Goal: Task Accomplishment & Management: Use online tool/utility

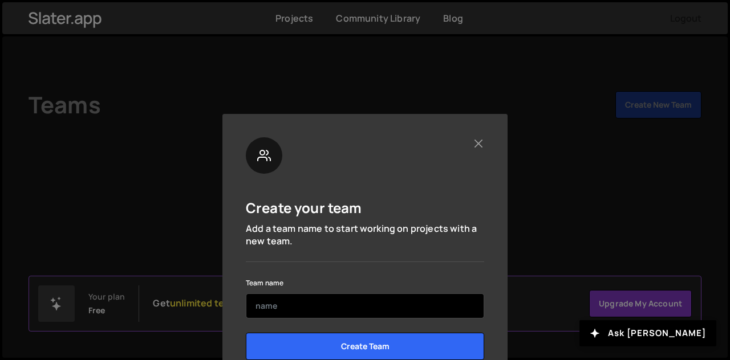
click at [338, 312] on input "text" at bounding box center [365, 306] width 238 height 25
type input "J"
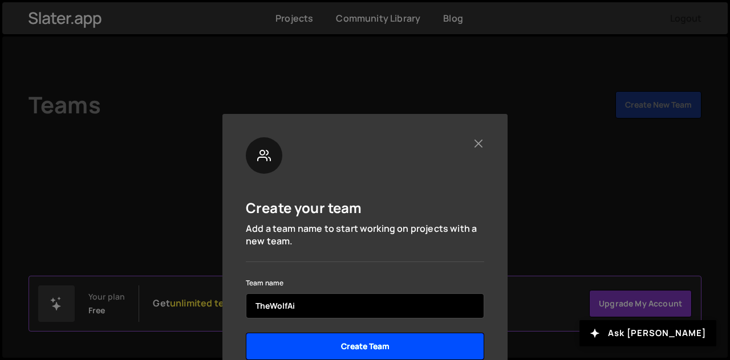
type input "TheWolfAi"
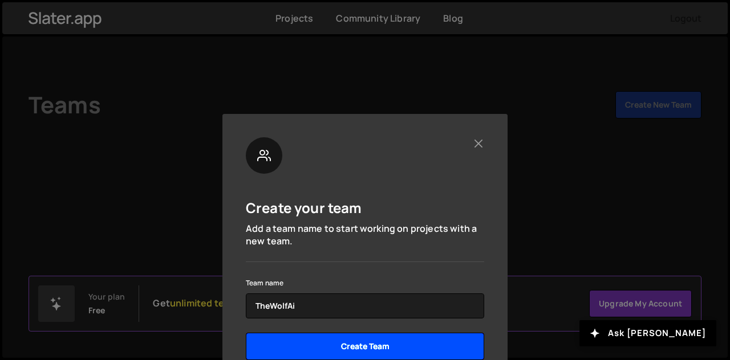
click at [333, 340] on input "Create Team" at bounding box center [365, 346] width 238 height 27
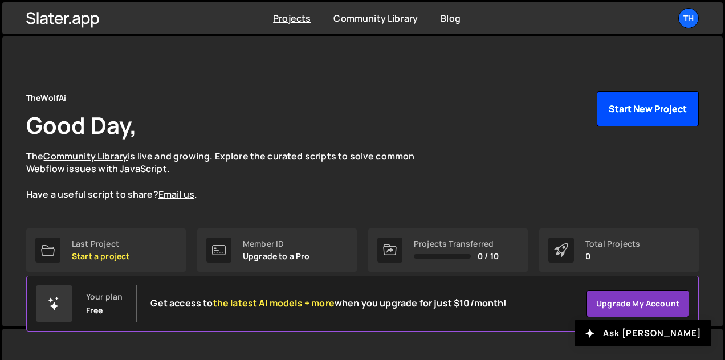
click at [632, 116] on button "Start New Project" at bounding box center [648, 108] width 102 height 35
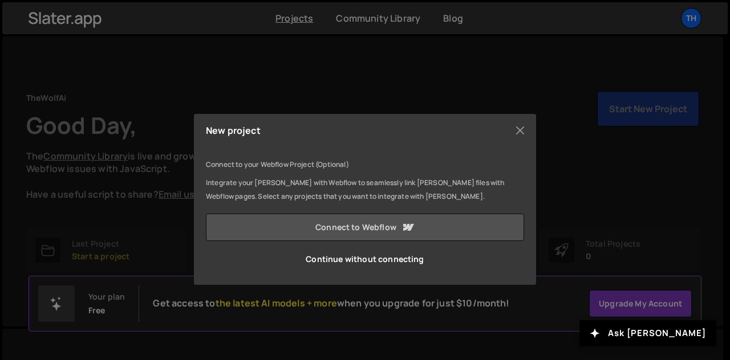
click at [360, 217] on link "Connect to Webflow" at bounding box center [365, 227] width 318 height 27
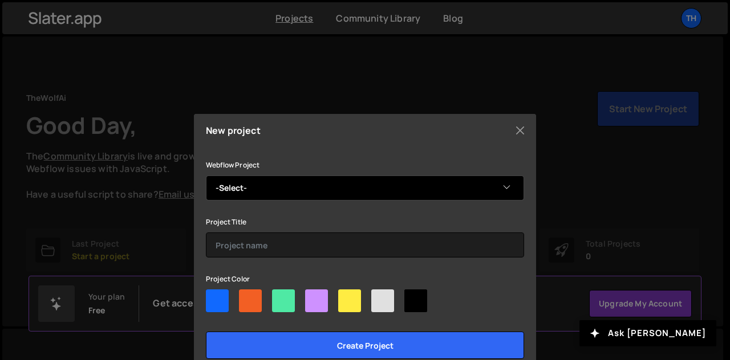
click at [354, 190] on select "-Select- JagCodeHQ JageCodeDevOps" at bounding box center [365, 188] width 318 height 25
select select "6894bcb90fa99b9f8bfbb38b"
click at [206, 176] on select "-Select- JagCodeHQ JageCodeDevOps" at bounding box center [365, 188] width 318 height 25
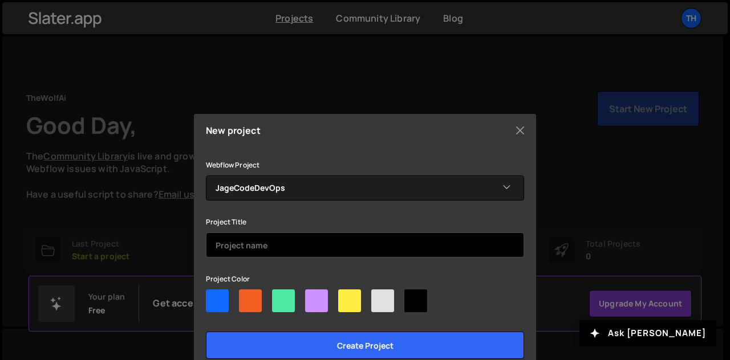
click at [316, 245] on input "text" at bounding box center [365, 245] width 318 height 25
type input "JagCodeDevOps"
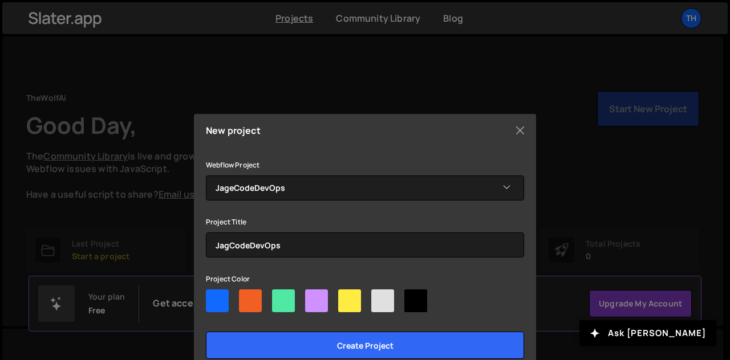
click at [385, 301] on div at bounding box center [382, 301] width 23 height 23
click at [379, 297] on input"] "radio" at bounding box center [374, 293] width 7 height 7
radio input"] "true"
click at [408, 302] on div at bounding box center [415, 301] width 23 height 23
click at [408, 297] on input"] "radio" at bounding box center [407, 293] width 7 height 7
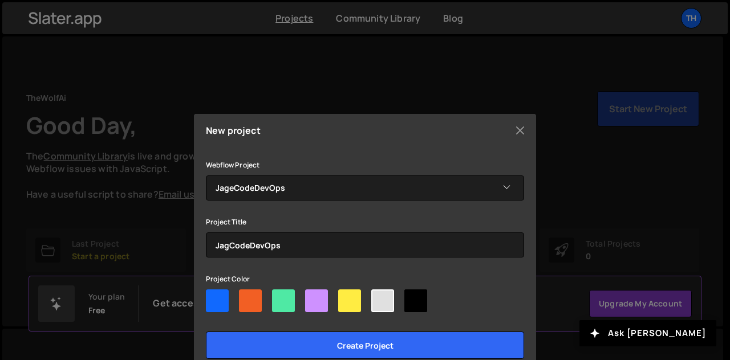
radio input"] "true"
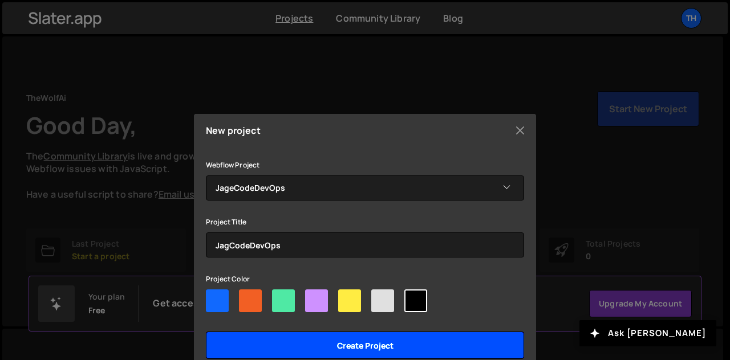
click at [304, 342] on input "Create project" at bounding box center [365, 345] width 318 height 27
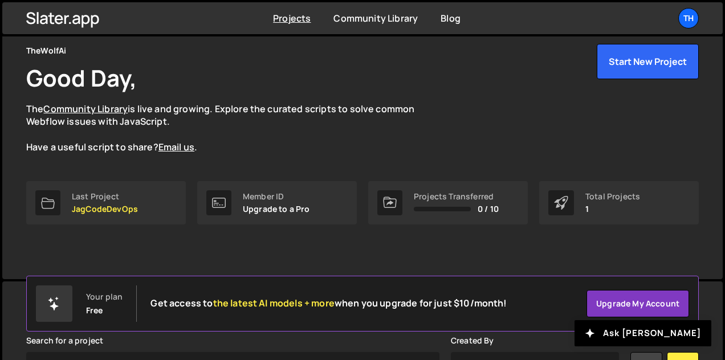
scroll to position [46, 0]
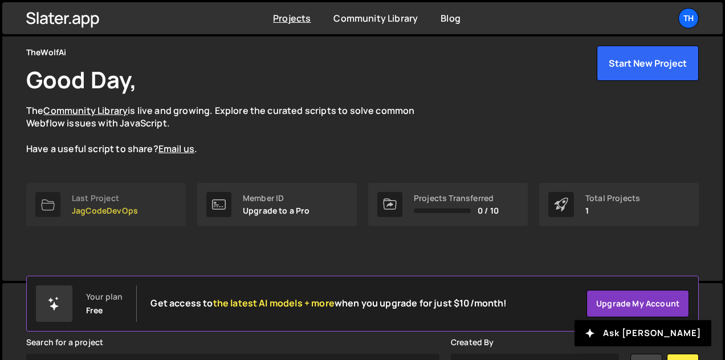
click at [101, 207] on p "JagCodeDevOps" at bounding box center [105, 210] width 66 height 9
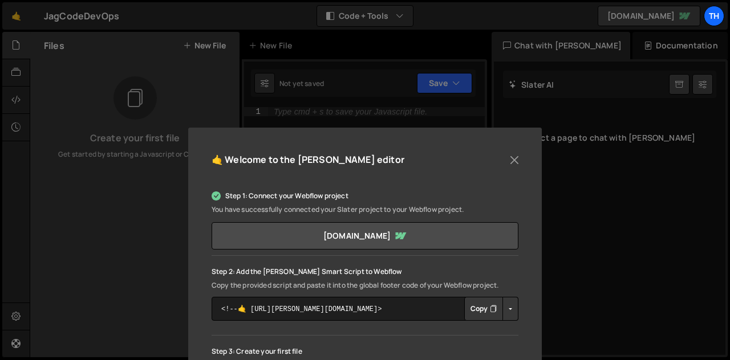
click at [482, 314] on button "Copy" at bounding box center [483, 309] width 39 height 24
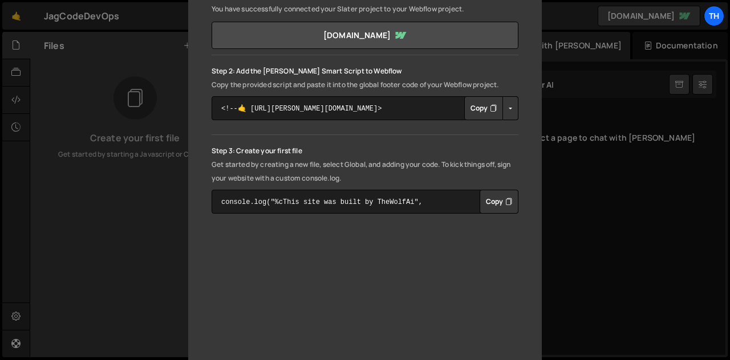
scroll to position [201, 0]
click at [504, 194] on button "Copy" at bounding box center [498, 201] width 39 height 24
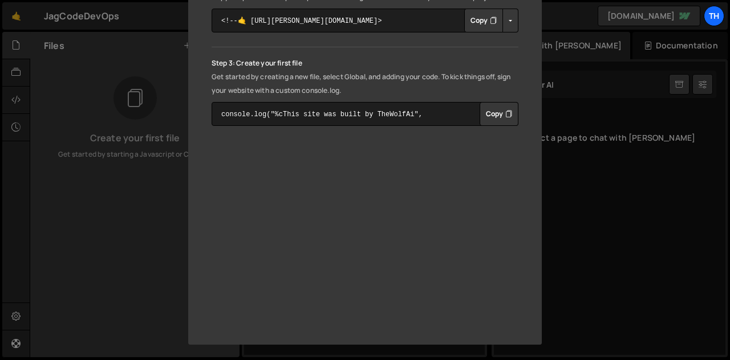
click at [599, 218] on div "🤙 Welcome to the Slater editor Step 1: Connect your Webflow project You have su…" at bounding box center [365, 180] width 730 height 360
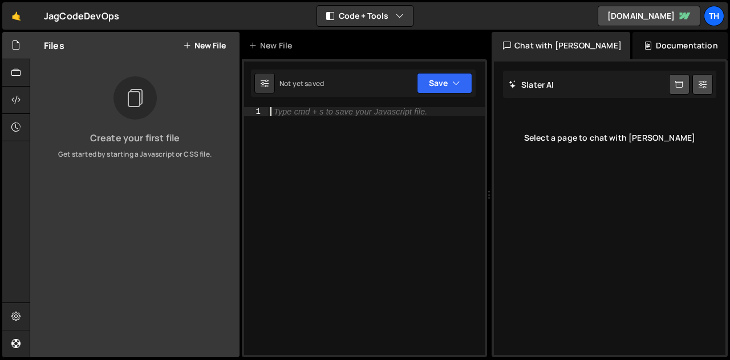
click at [298, 110] on div "Type cmd + s to save your Javascript file." at bounding box center [350, 112] width 153 height 8
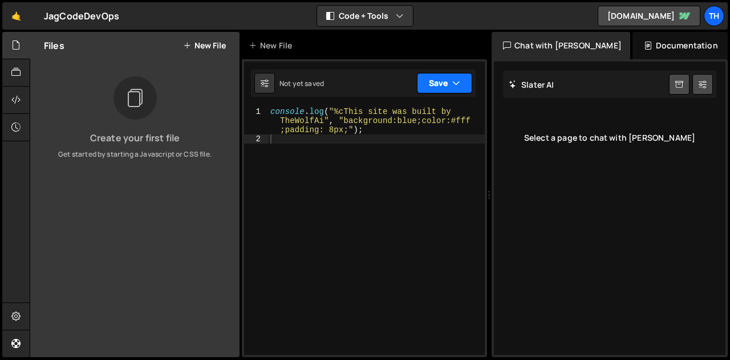
click at [441, 86] on button "Save" at bounding box center [444, 83] width 55 height 21
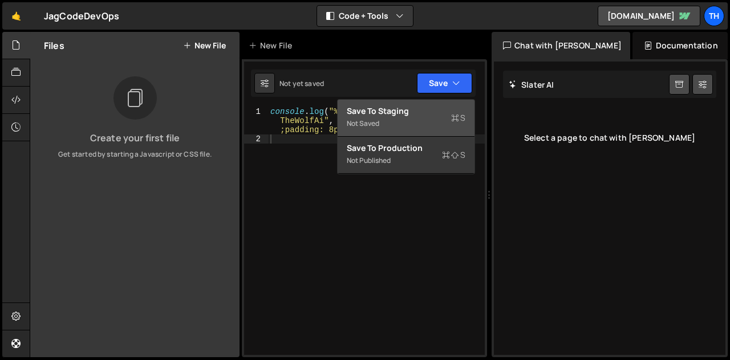
click at [388, 117] on div "Not saved" at bounding box center [406, 124] width 119 height 14
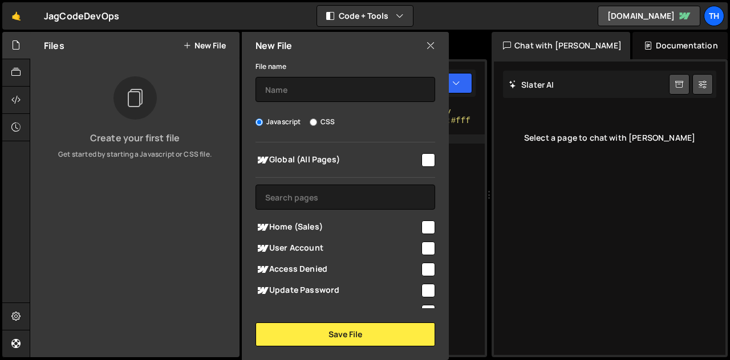
click at [423, 160] on input "checkbox" at bounding box center [428, 160] width 14 height 14
checkbox input "true"
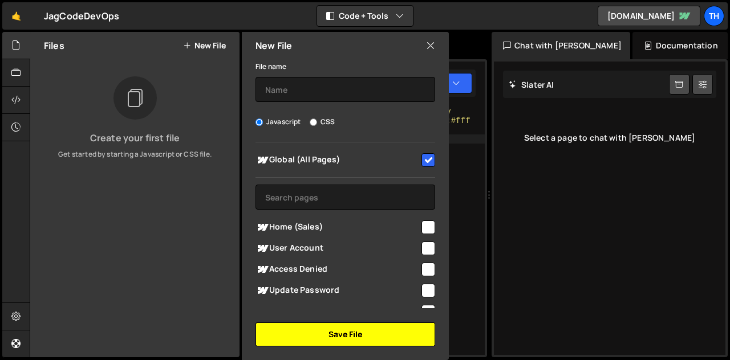
click at [329, 335] on button "Save File" at bounding box center [345, 335] width 180 height 24
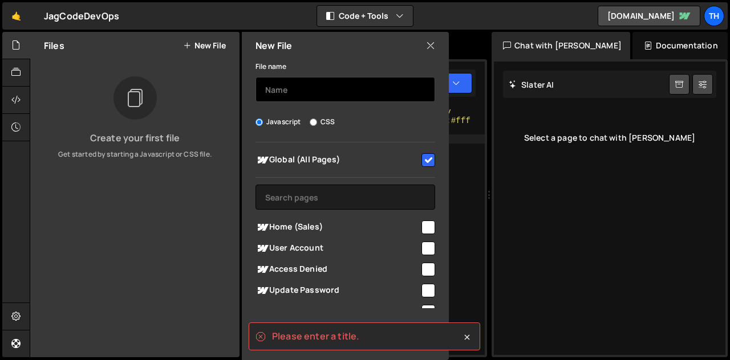
click at [334, 89] on input "text" at bounding box center [345, 89] width 180 height 25
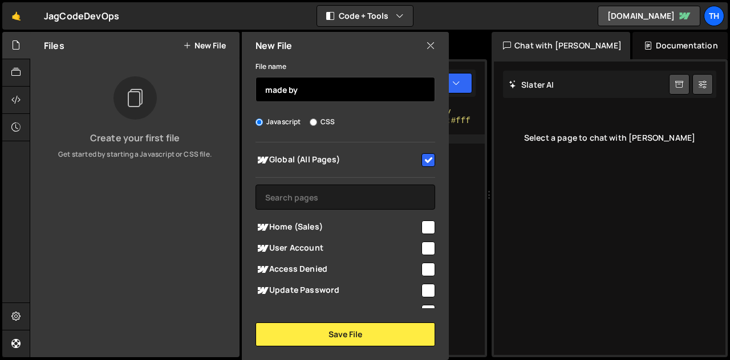
type input "made by"
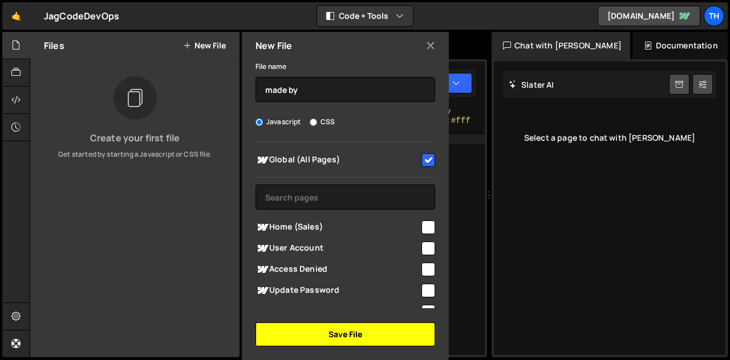
click at [335, 337] on button "Save File" at bounding box center [345, 335] width 180 height 24
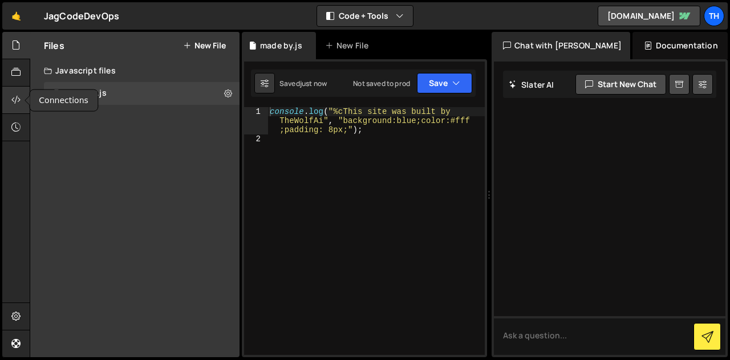
click at [15, 96] on icon at bounding box center [15, 99] width 9 height 13
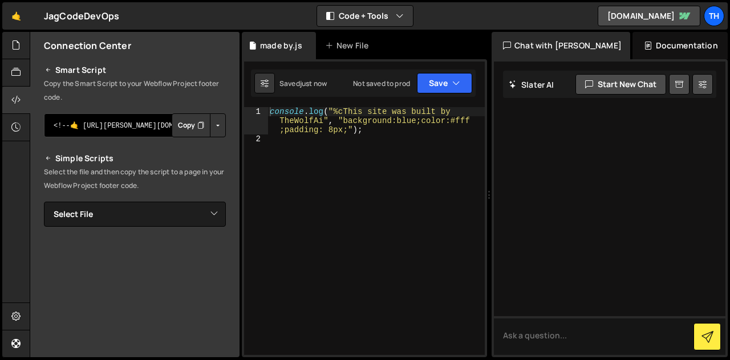
scroll to position [117, 0]
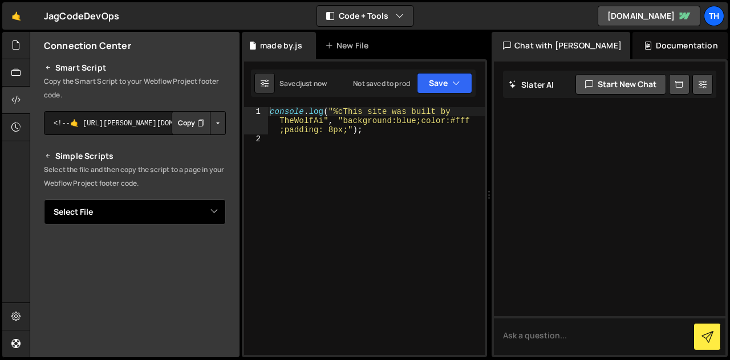
click at [162, 211] on select "Select File made by.js" at bounding box center [135, 212] width 182 height 25
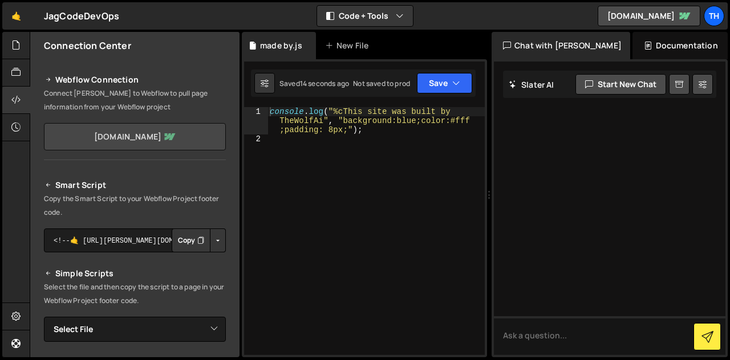
click at [115, 139] on link "jagecodedevops.webflow.io" at bounding box center [135, 136] width 182 height 27
click at [398, 16] on icon "button" at bounding box center [400, 15] width 8 height 11
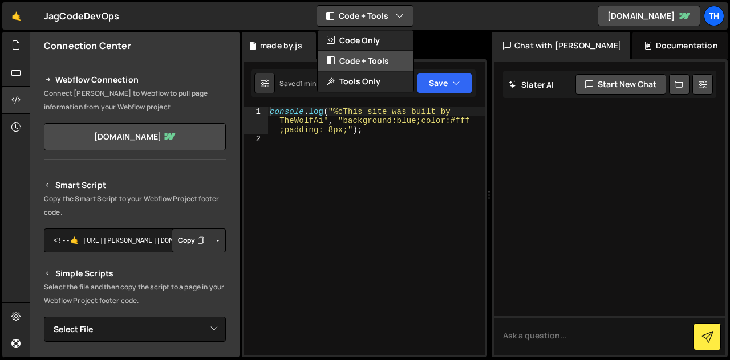
click at [359, 59] on button "Code + Tools" at bounding box center [366, 61] width 96 height 21
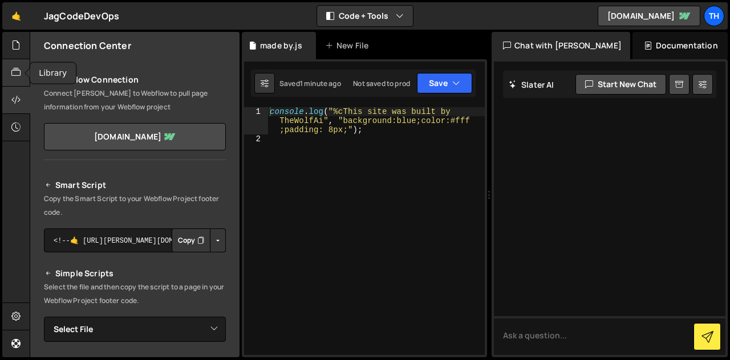
click at [16, 82] on div at bounding box center [16, 72] width 28 height 27
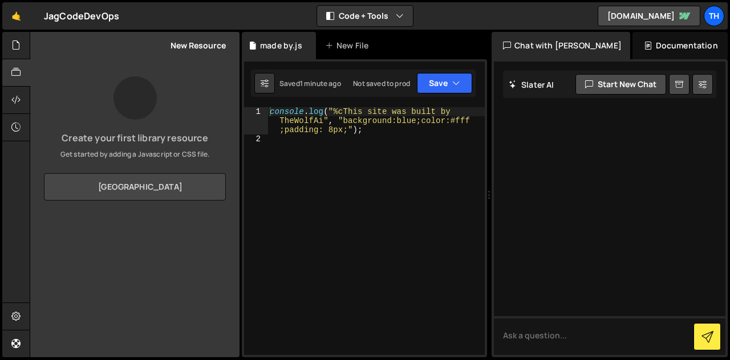
click at [75, 184] on link "View Community Library" at bounding box center [135, 186] width 182 height 27
